Goal: Obtain resource: Download file/media

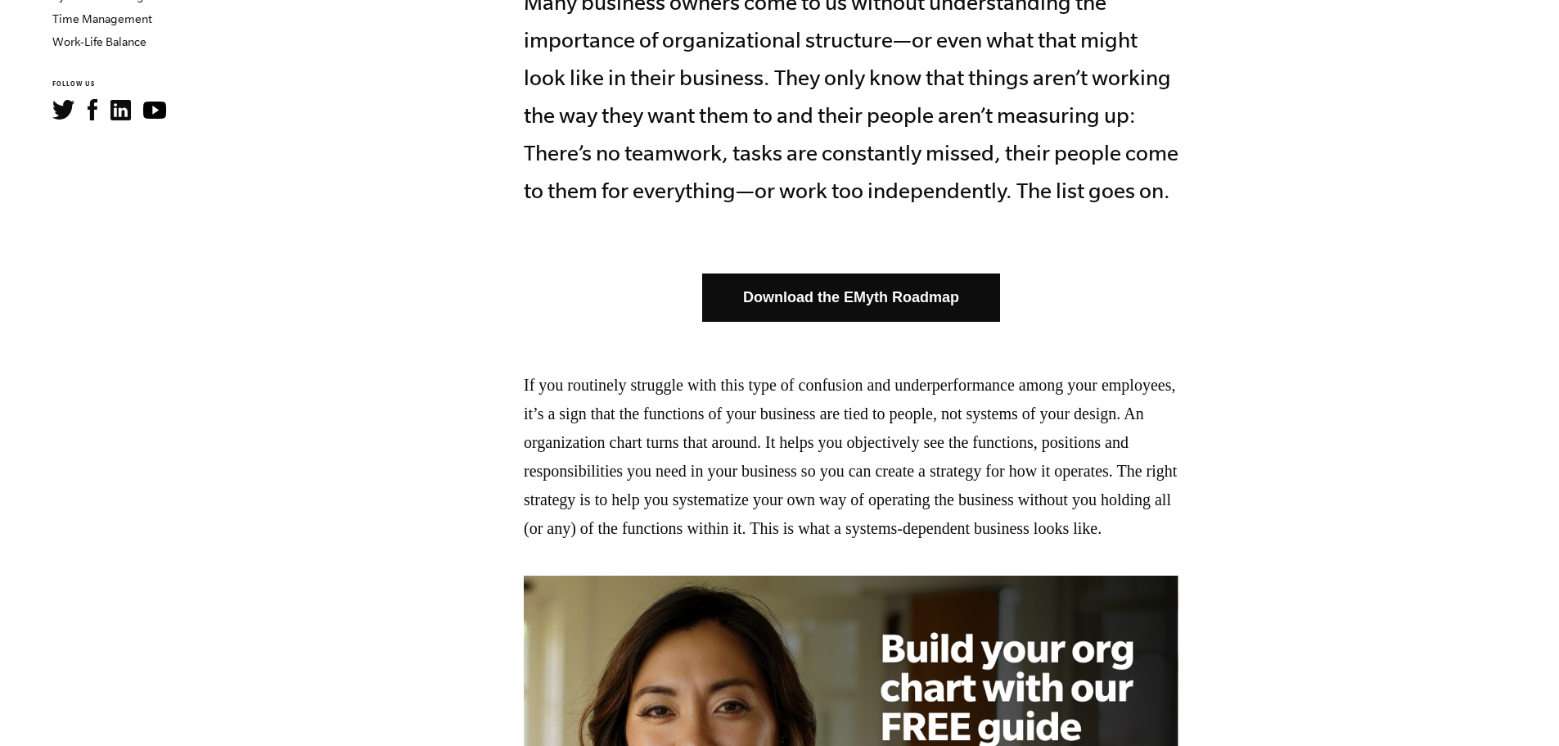
scroll to position [819, 0]
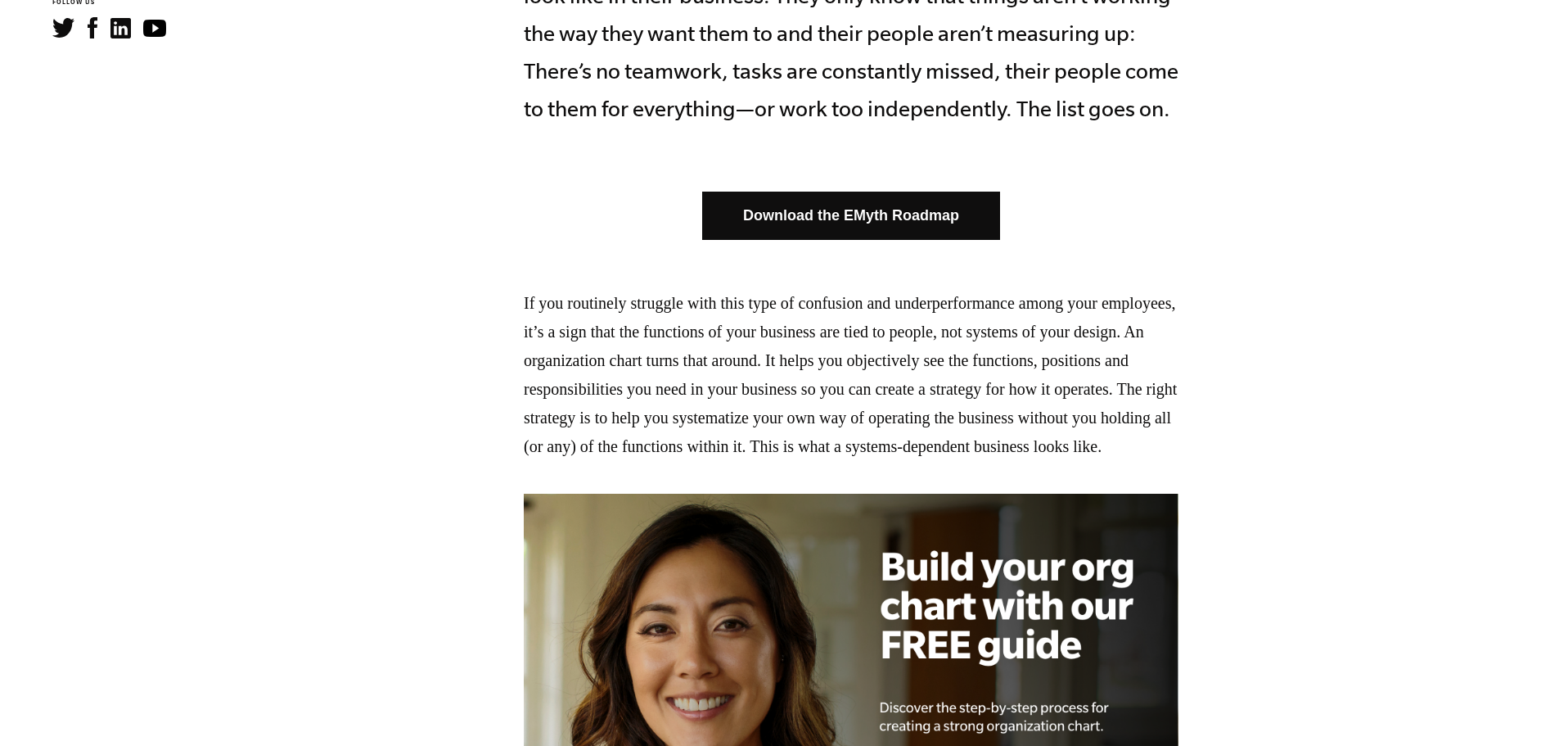
click at [986, 202] on link "Download the EMyth Roadmap" at bounding box center [851, 216] width 298 height 48
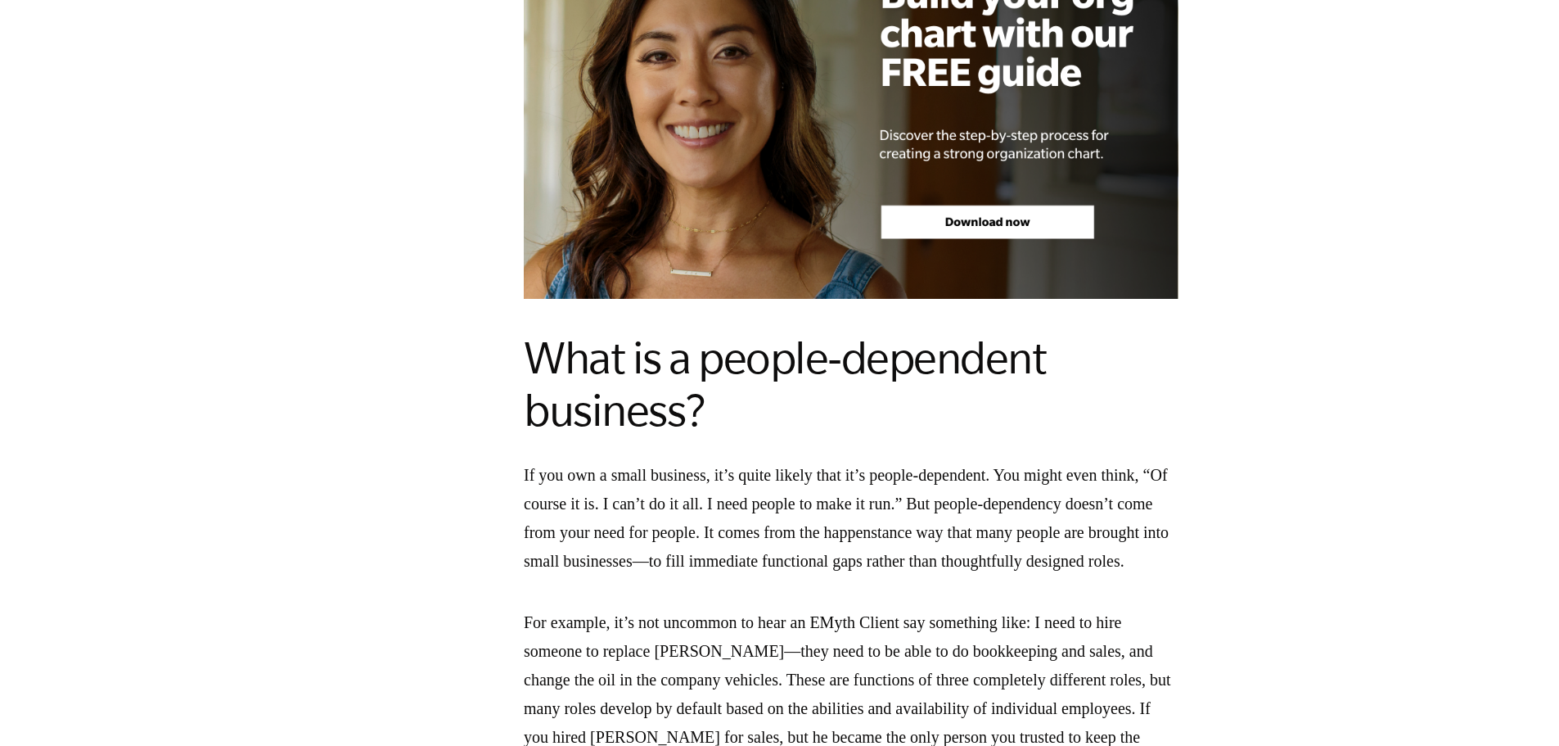
scroll to position [1392, 0]
click at [1115, 258] on img at bounding box center [851, 109] width 655 height 377
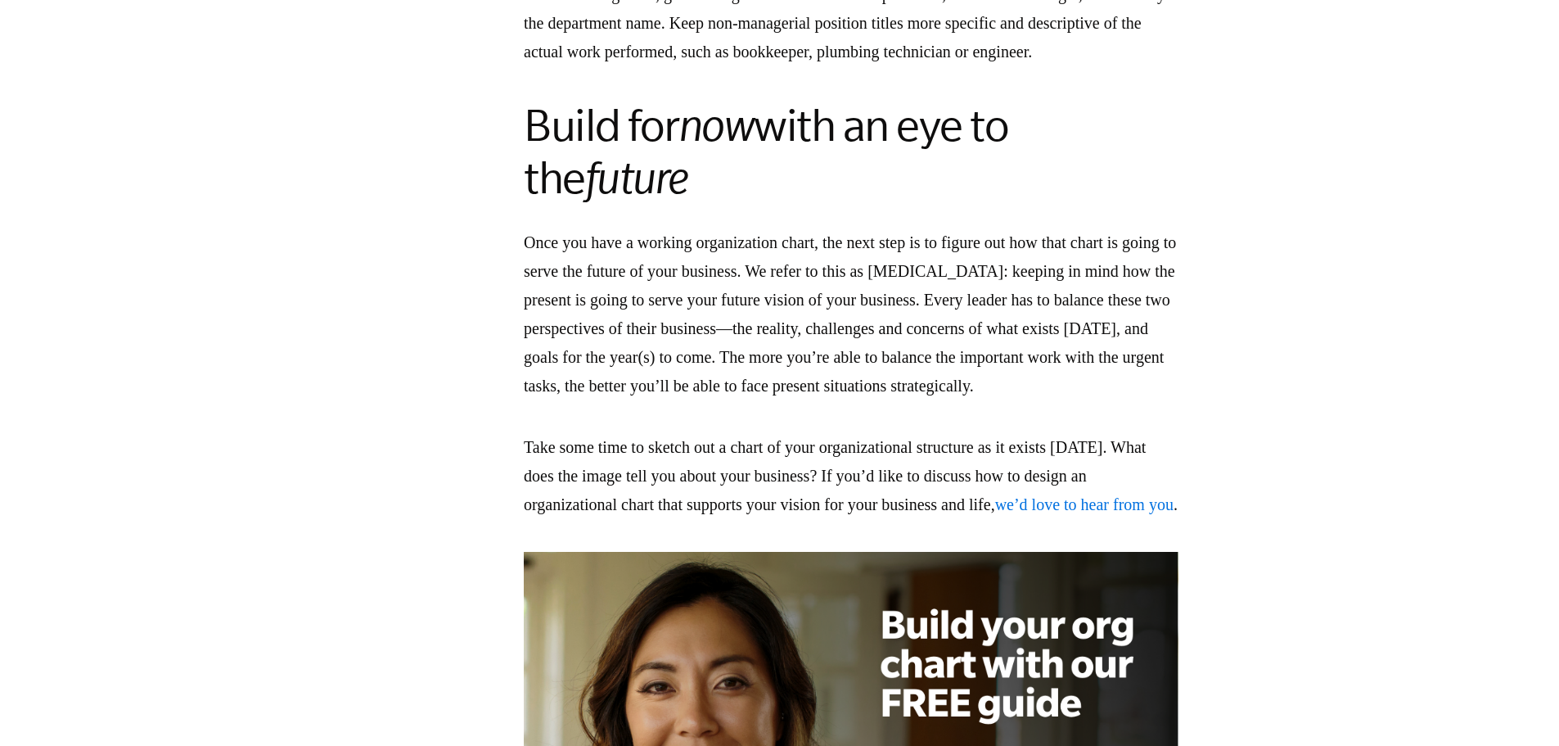
scroll to position [4993, 0]
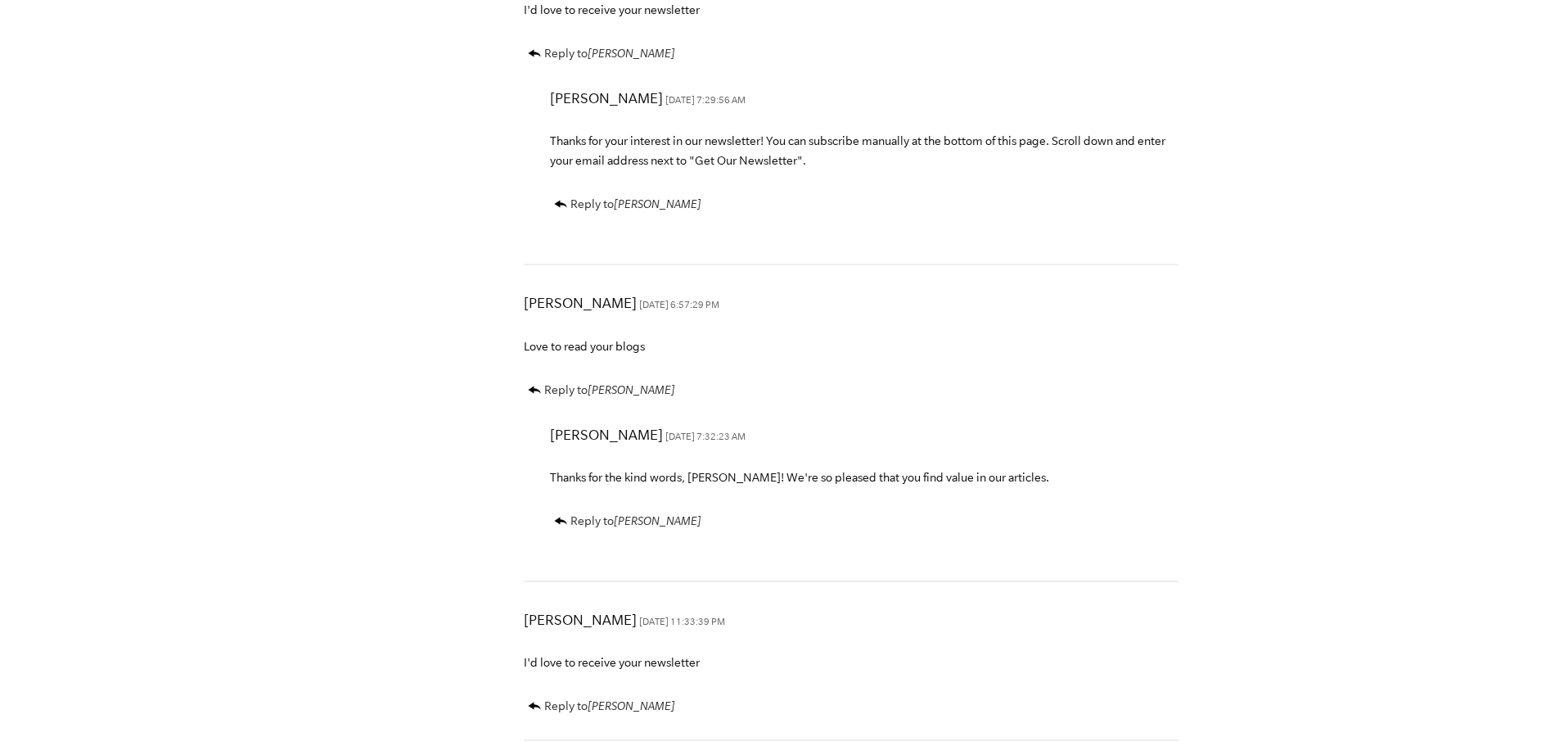
scroll to position [6466, 0]
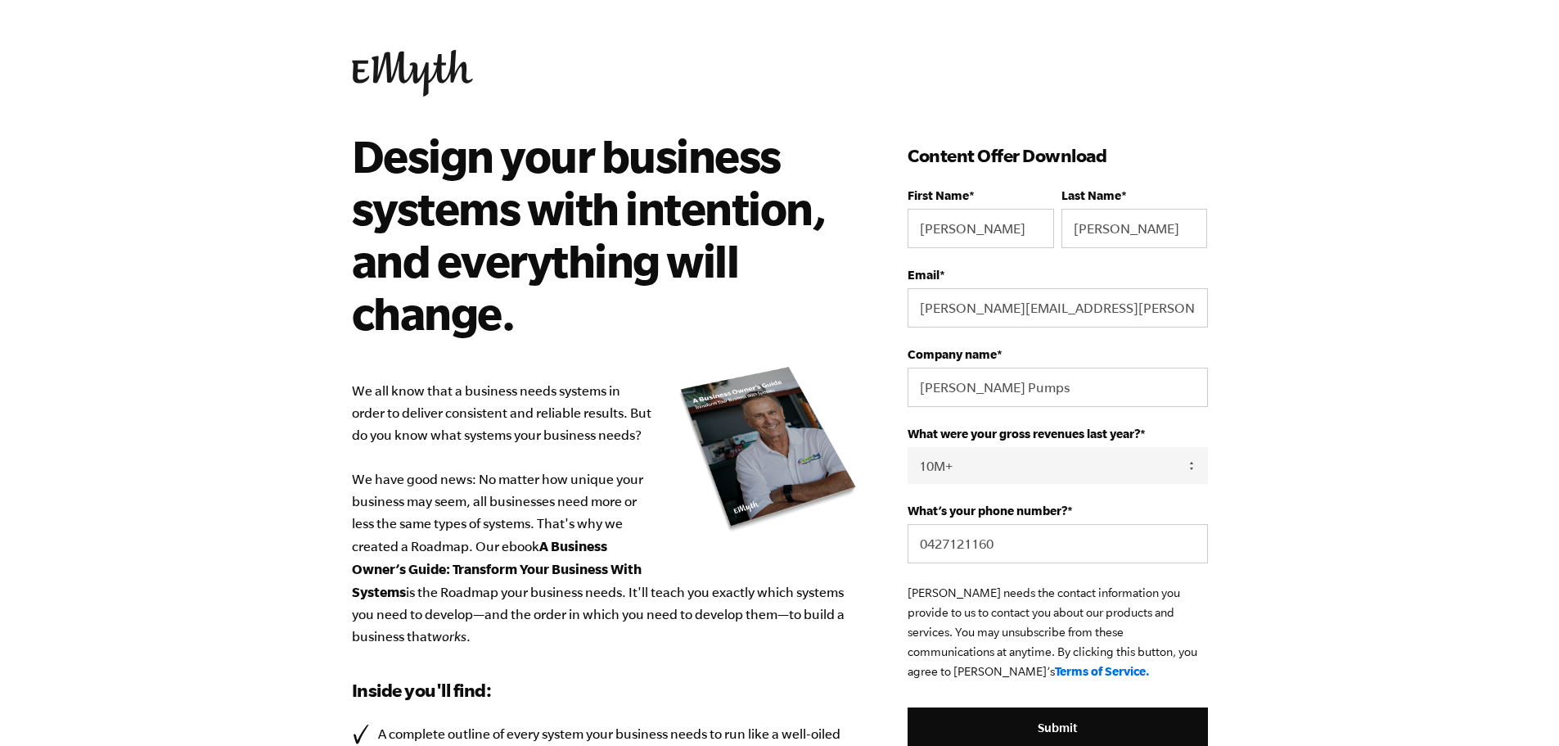
select select "10M+"
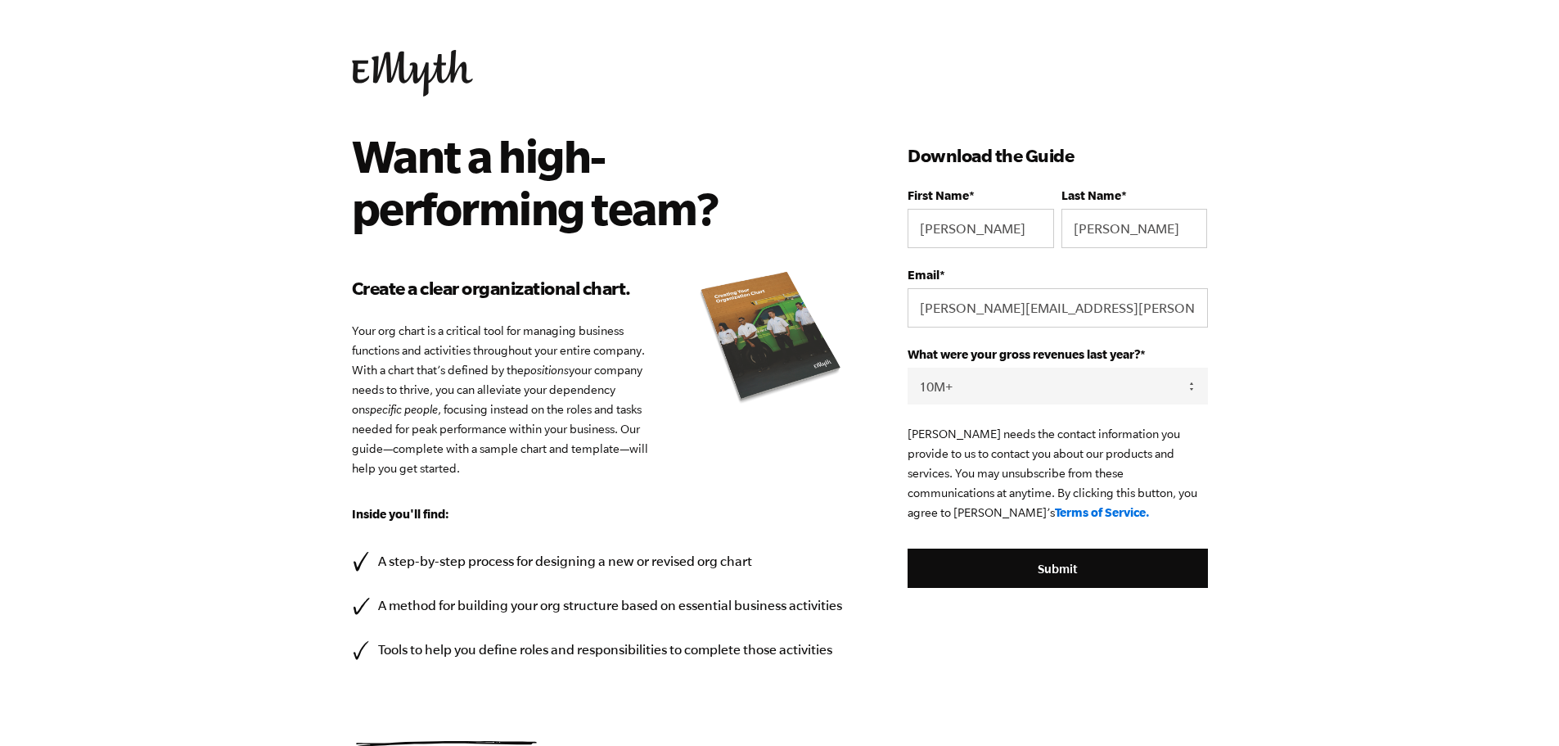
select select "10M+"
